Goal: Information Seeking & Learning: Find contact information

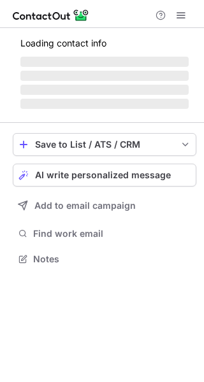
scroll to position [246, 204]
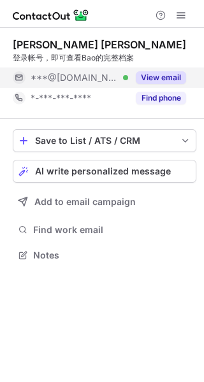
click at [169, 74] on button "View email" at bounding box center [161, 77] width 50 height 13
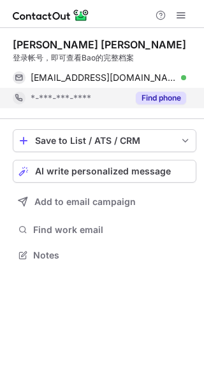
click at [167, 92] on button "Find phone" at bounding box center [161, 98] width 50 height 13
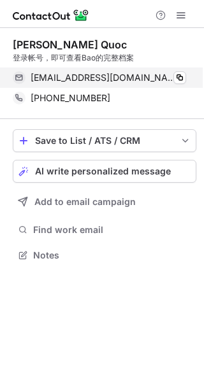
scroll to position [246, 204]
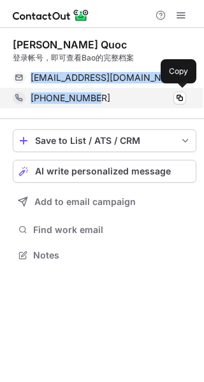
drag, startPoint x: 30, startPoint y: 78, endPoint x: 112, endPoint y: 96, distance: 84.1
click at [112, 96] on div "Bao Nguyen Quoc 登录帐号，即可查看Bao的完整档案 nqbhcmute@gmail.com Verified Copy +8498803369…" at bounding box center [104, 73] width 183 height 70
copy div "nqbhcmute@gmail.com Verified Copy +84988033690"
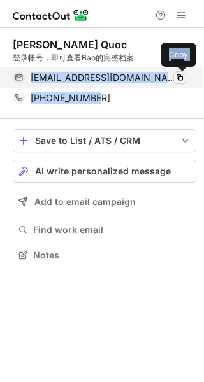
click at [181, 76] on span at bounding box center [179, 78] width 10 height 10
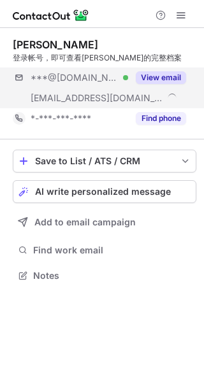
scroll to position [267, 204]
click at [172, 79] on button "View email" at bounding box center [161, 77] width 50 height 13
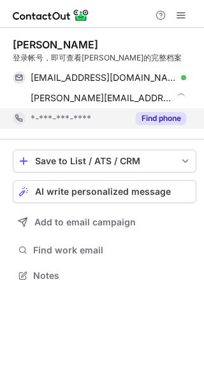
click at [160, 114] on button "Find phone" at bounding box center [161, 118] width 50 height 13
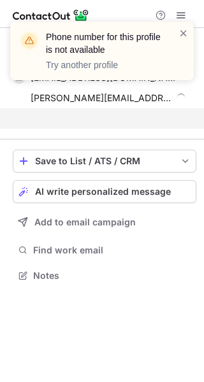
click at [188, 34] on div "Phone number for this profile is not available Try another profile" at bounding box center [101, 51] width 183 height 59
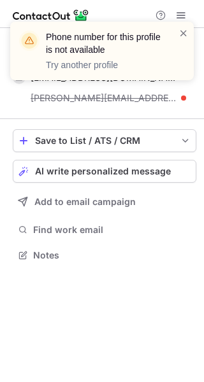
scroll to position [246, 204]
click at [185, 32] on span at bounding box center [183, 33] width 10 height 13
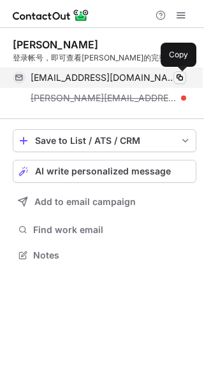
click at [178, 80] on span at bounding box center [179, 78] width 10 height 10
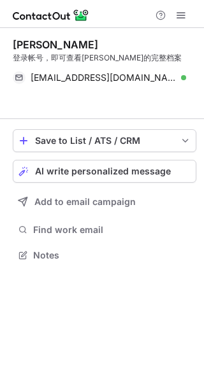
scroll to position [226, 204]
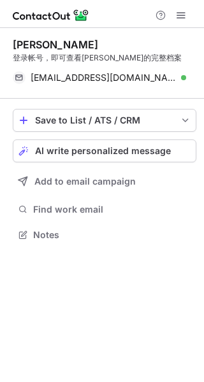
scroll to position [226, 204]
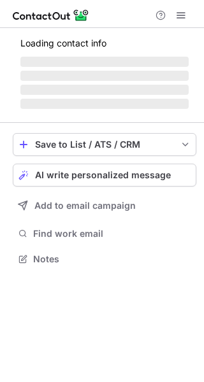
scroll to position [267, 204]
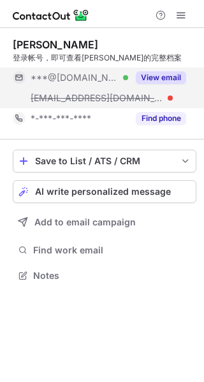
click at [181, 82] on button "View email" at bounding box center [161, 77] width 50 height 13
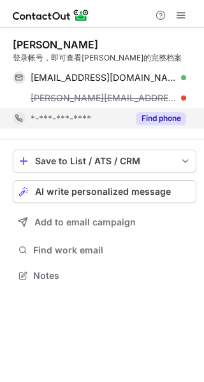
click at [171, 122] on button "Find phone" at bounding box center [161, 118] width 50 height 13
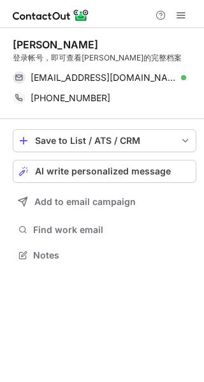
scroll to position [246, 204]
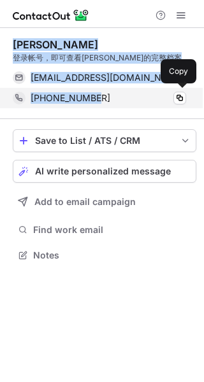
drag, startPoint x: 6, startPoint y: 46, endPoint x: 103, endPoint y: 89, distance: 106.6
click at [103, 89] on div "Nguyễn vă Thái 登录帐号，即可查看Nguyễn văn的完整档案 cdt01k10@gmail.com Verified Copy +84977…" at bounding box center [102, 151] width 204 height 246
copy div "Nguyễn vă Thái 登录帐号，即可查看Nguyễn văn的完整档案 cdt01k10@gmail.com Verified Copy +84977…"
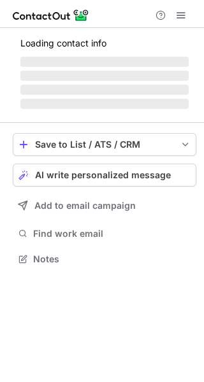
scroll to position [246, 204]
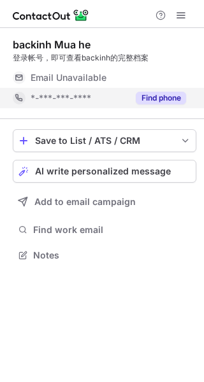
click at [159, 97] on button "Find phone" at bounding box center [161, 98] width 50 height 13
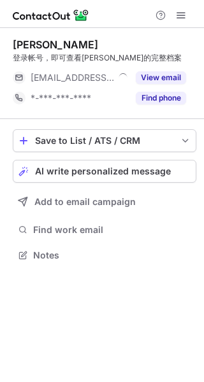
scroll to position [246, 204]
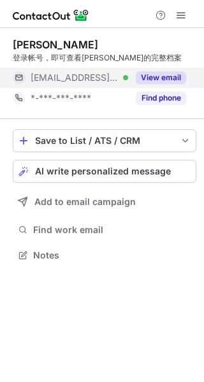
click at [162, 73] on button "View email" at bounding box center [161, 77] width 50 height 13
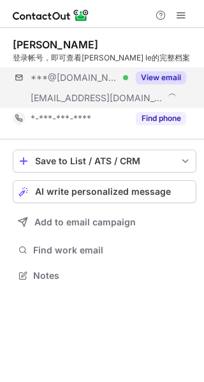
scroll to position [267, 204]
click at [174, 73] on button "View email" at bounding box center [161, 77] width 50 height 13
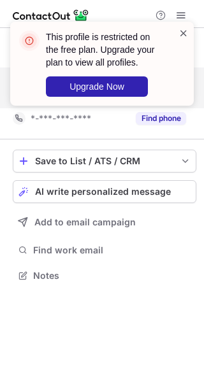
click at [185, 36] on span at bounding box center [183, 33] width 10 height 13
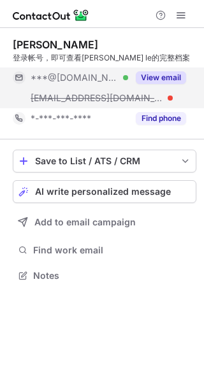
click at [154, 120] on div "This profile is restricted on the free plan. Upgrade your plan to view all prof…" at bounding box center [102, 191] width 204 height 382
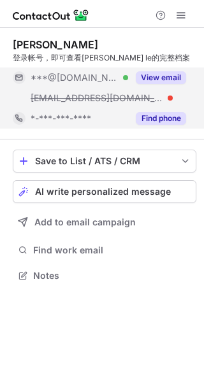
click at [153, 120] on button "Find phone" at bounding box center [161, 118] width 50 height 13
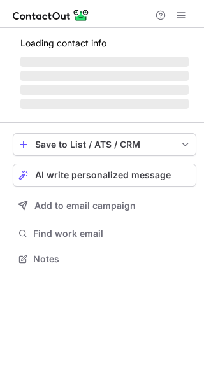
scroll to position [267, 204]
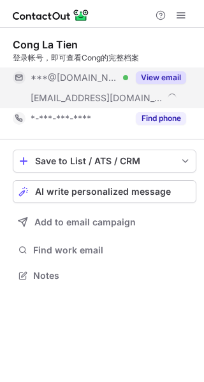
click at [169, 76] on button "View email" at bounding box center [161, 77] width 50 height 13
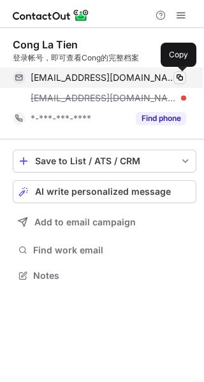
click at [176, 74] on span at bounding box center [179, 78] width 10 height 10
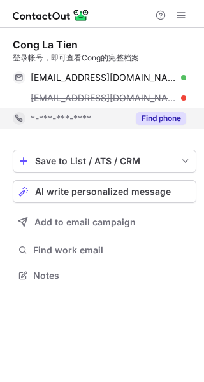
click at [180, 120] on button "Find phone" at bounding box center [161, 118] width 50 height 13
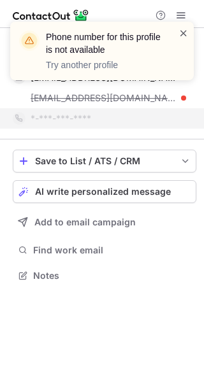
click at [187, 31] on span at bounding box center [183, 33] width 10 height 13
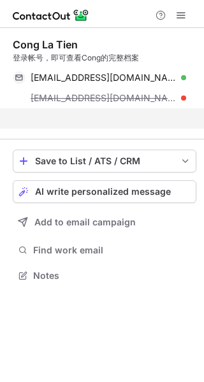
scroll to position [246, 204]
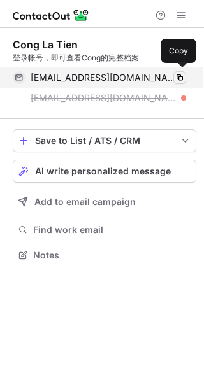
click at [173, 76] on button at bounding box center [179, 77] width 13 height 13
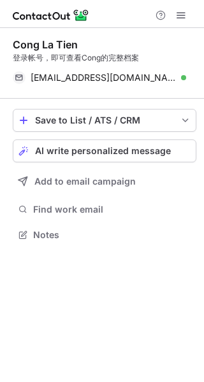
scroll to position [226, 204]
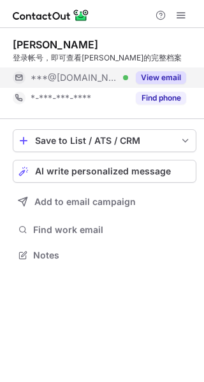
scroll to position [246, 204]
click at [172, 72] on button "View email" at bounding box center [161, 77] width 50 height 13
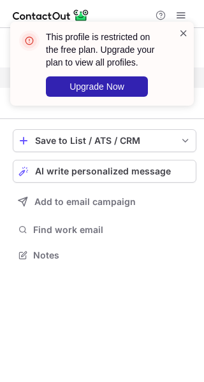
click at [184, 31] on span at bounding box center [183, 33] width 10 height 13
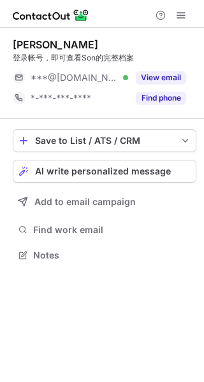
scroll to position [246, 204]
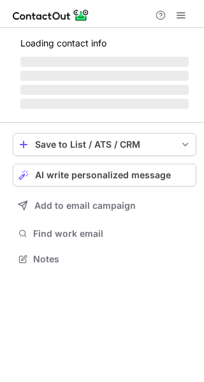
scroll to position [267, 204]
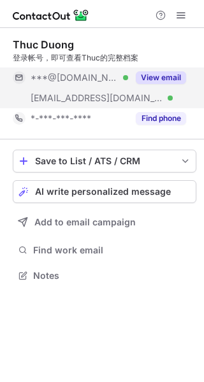
click at [150, 77] on button "View email" at bounding box center [161, 77] width 50 height 13
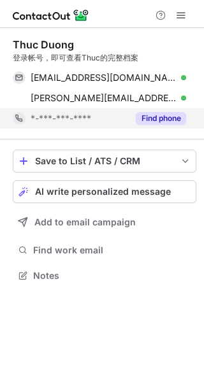
click at [142, 118] on button "Find phone" at bounding box center [161, 118] width 50 height 13
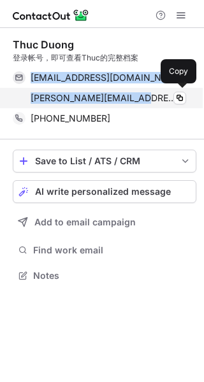
drag, startPoint x: 29, startPoint y: 80, endPoint x: 147, endPoint y: 101, distance: 120.2
click at [147, 101] on div "thucbinhduong@gmail.com Verified Copy thuc.duong@samsung.com Verified Copy" at bounding box center [99, 88] width 173 height 41
copy div "thucbinhduong@gmail.com Verified Copy thuc.duong@samsung.com"
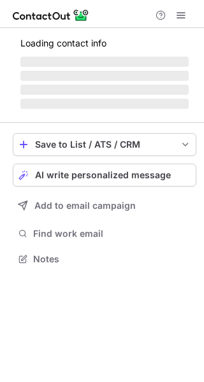
scroll to position [246, 204]
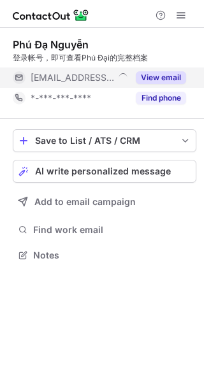
click at [167, 73] on button "View email" at bounding box center [161, 77] width 50 height 13
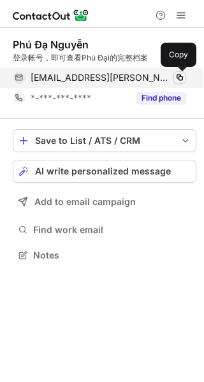
click at [182, 80] on span at bounding box center [179, 78] width 10 height 10
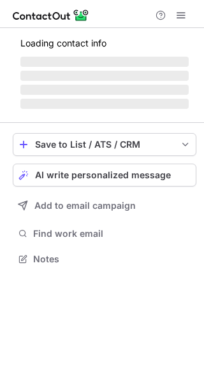
scroll to position [246, 204]
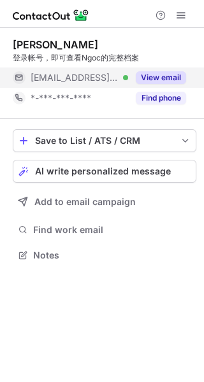
click at [148, 81] on button "View email" at bounding box center [161, 77] width 50 height 13
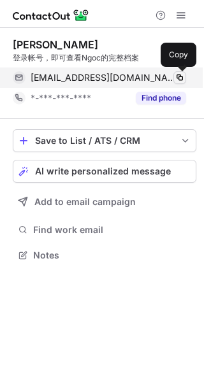
click at [181, 78] on span at bounding box center [179, 78] width 10 height 10
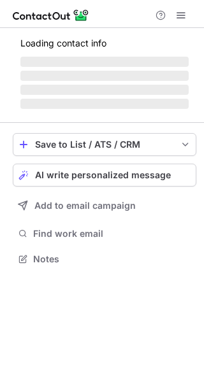
scroll to position [246, 204]
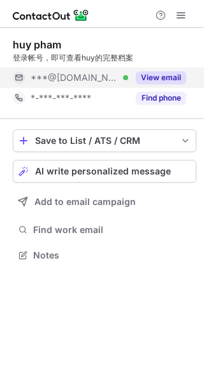
click at [162, 82] on button "View email" at bounding box center [161, 77] width 50 height 13
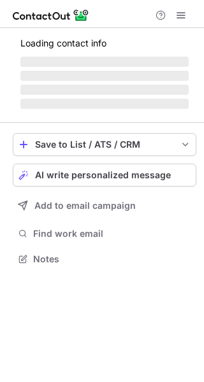
scroll to position [267, 204]
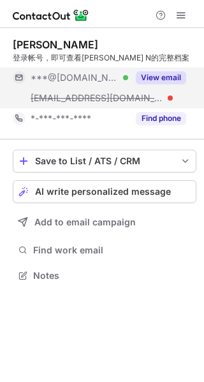
click at [148, 75] on button "View email" at bounding box center [161, 77] width 50 height 13
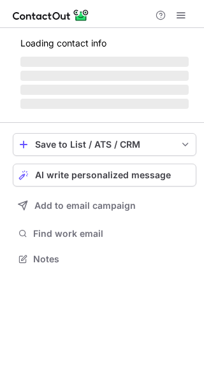
scroll to position [235, 204]
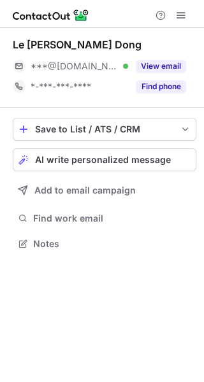
click at [155, 70] on button "View email" at bounding box center [161, 66] width 50 height 13
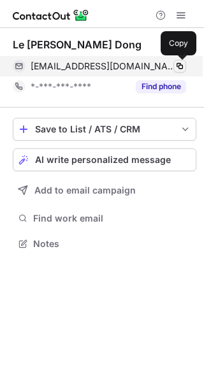
click at [183, 68] on span at bounding box center [179, 66] width 10 height 10
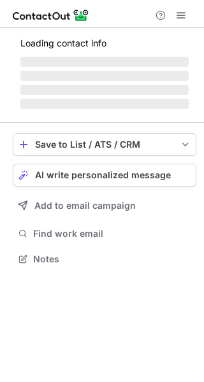
scroll to position [267, 204]
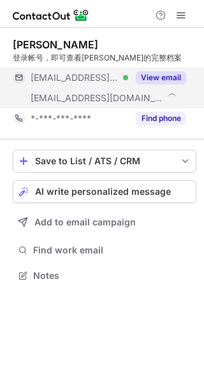
click at [146, 76] on button "View email" at bounding box center [161, 77] width 50 height 13
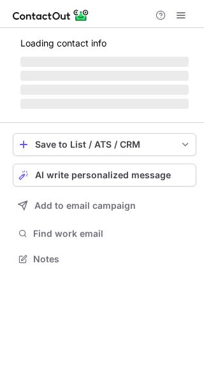
scroll to position [267, 204]
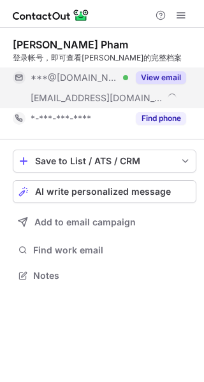
click at [166, 74] on button "View email" at bounding box center [161, 77] width 50 height 13
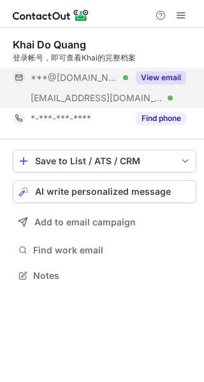
scroll to position [267, 204]
click at [146, 75] on button "View email" at bounding box center [161, 77] width 50 height 13
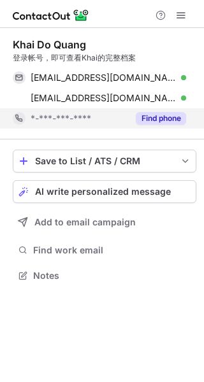
click at [170, 123] on button "Find phone" at bounding box center [161, 118] width 50 height 13
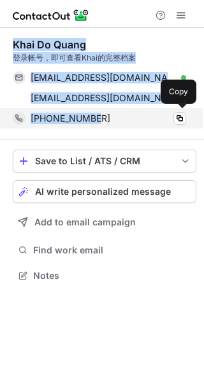
drag, startPoint x: 3, startPoint y: 39, endPoint x: 107, endPoint y: 115, distance: 128.1
click at [107, 115] on div "Khai Do Quang 登录帐号，即可查看Khai的完整档案 doquangkhai1987@gmail.com Verified Copy khai.q…" at bounding box center [102, 161] width 204 height 267
copy div "Khai Do Quang 登录帐号，即可查看Khai的完整档案 doquangkhai1987@gmail.com Verified Copy khai.q…"
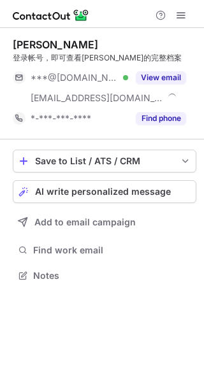
scroll to position [267, 204]
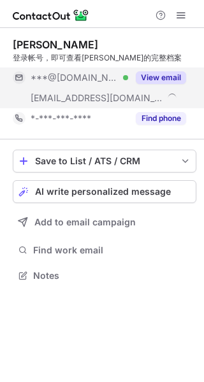
click at [163, 76] on button "View email" at bounding box center [161, 77] width 50 height 13
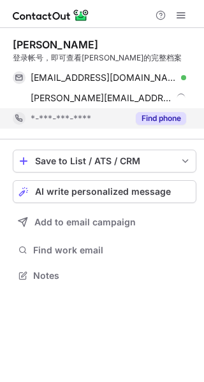
click at [160, 120] on button "Find phone" at bounding box center [161, 118] width 50 height 13
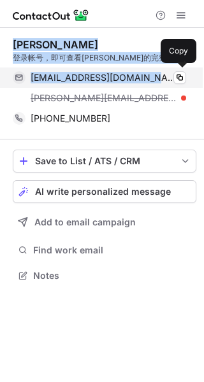
drag, startPoint x: 8, startPoint y: 43, endPoint x: 152, endPoint y: 68, distance: 146.6
click at [152, 68] on div "Nguyen Anh Tu 登录帐号，即可查看Nguyen的完整档案 anhtunguyen2608@gmail.com Verified Copy nguy…" at bounding box center [102, 161] width 204 height 267
click at [181, 79] on span at bounding box center [179, 78] width 10 height 10
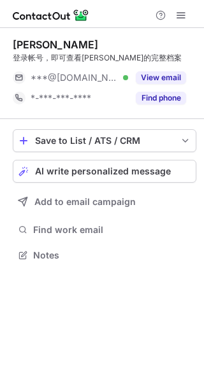
scroll to position [246, 204]
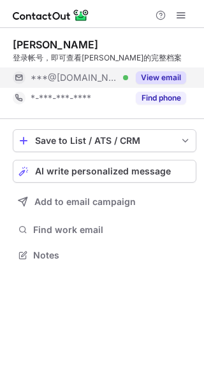
click at [155, 82] on button "View email" at bounding box center [161, 77] width 50 height 13
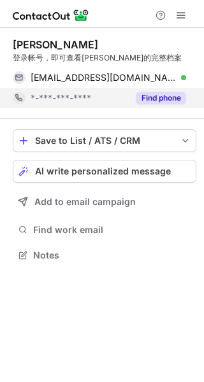
click at [157, 92] on button "Find phone" at bounding box center [161, 98] width 50 height 13
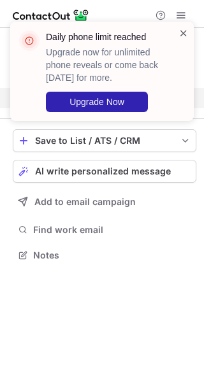
click at [181, 33] on span at bounding box center [183, 33] width 10 height 13
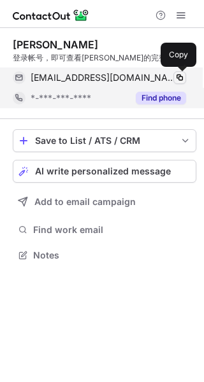
click at [178, 73] on span at bounding box center [179, 78] width 10 height 10
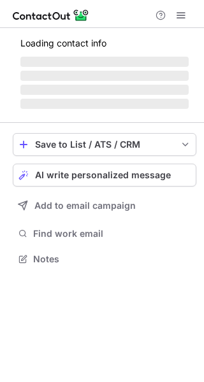
scroll to position [246, 204]
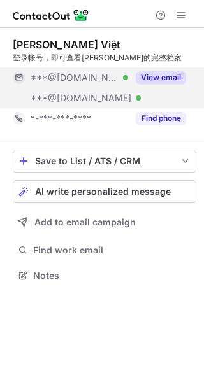
click at [161, 80] on button "View email" at bounding box center [161, 77] width 50 height 13
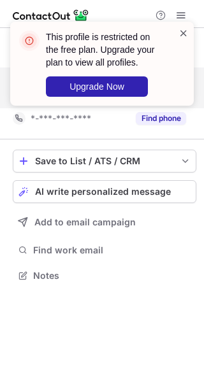
click at [178, 36] on span at bounding box center [183, 33] width 10 height 13
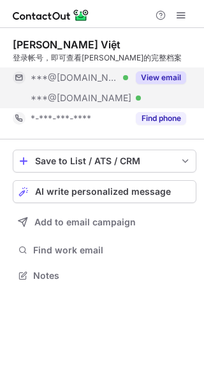
click at [158, 120] on button "Find phone" at bounding box center [161, 118] width 50 height 13
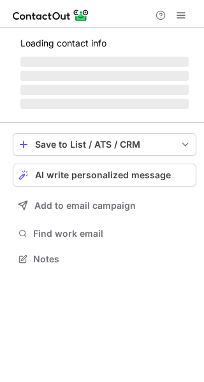
scroll to position [267, 204]
